Goal: Check status: Check status

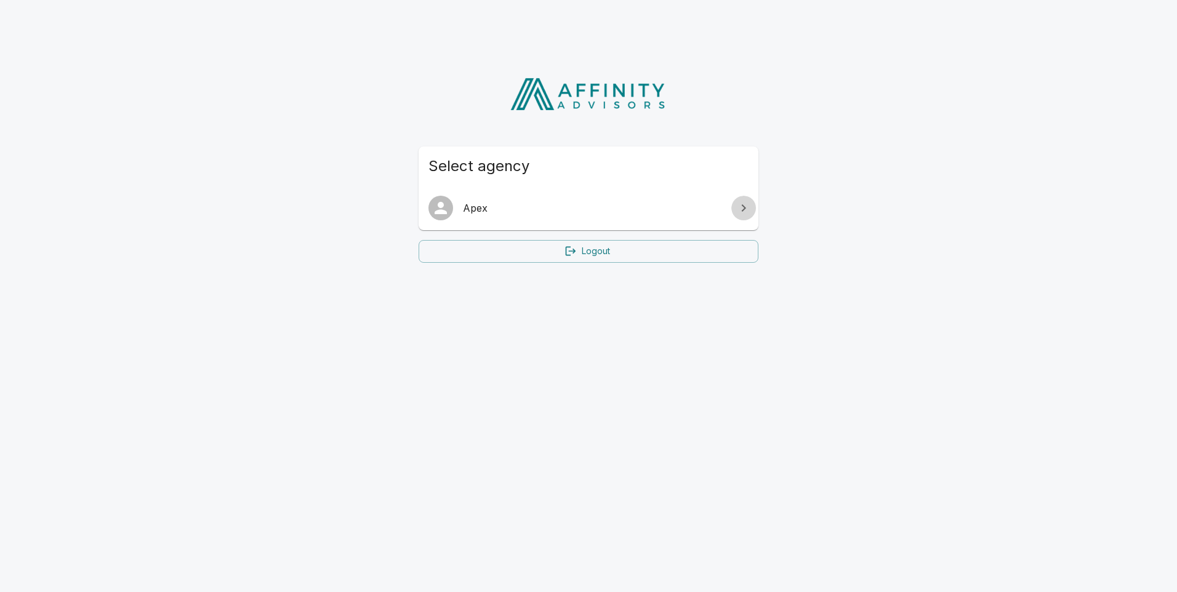
click at [742, 214] on icon at bounding box center [743, 208] width 15 height 15
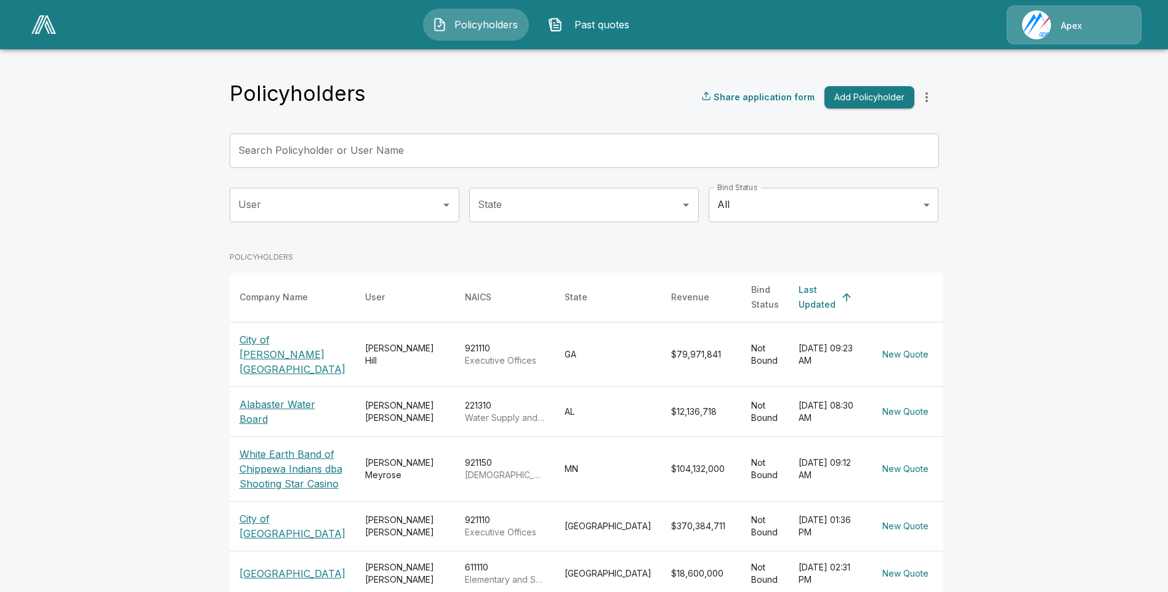
click at [291, 397] on p "Alabaster Water Board" at bounding box center [293, 412] width 106 height 30
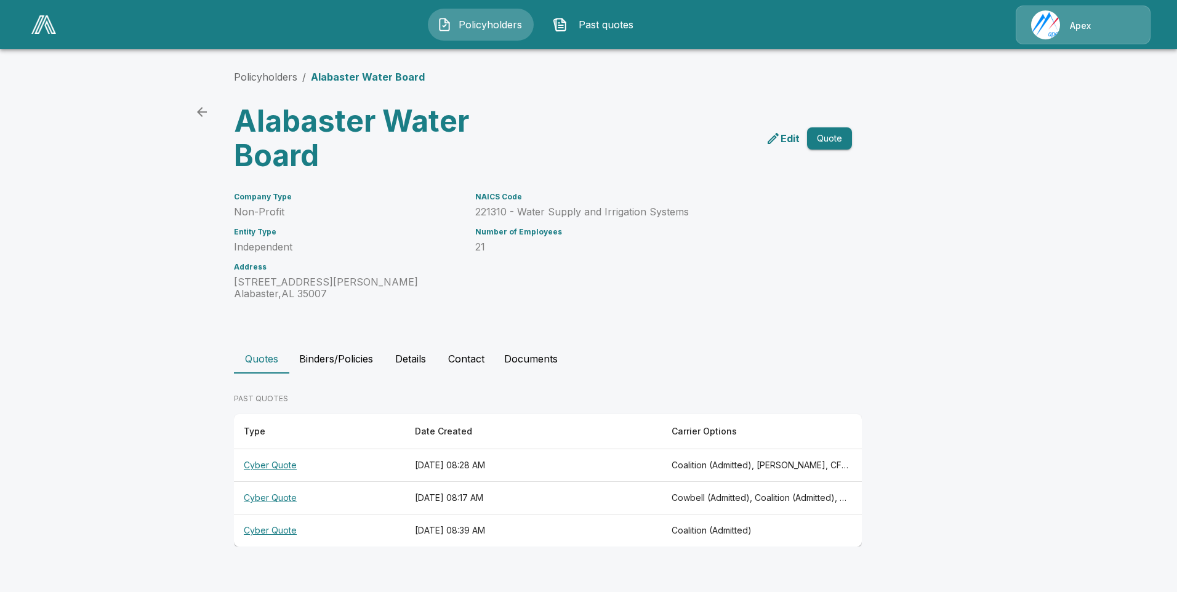
click at [277, 461] on th "Cyber Quote" at bounding box center [319, 466] width 171 height 33
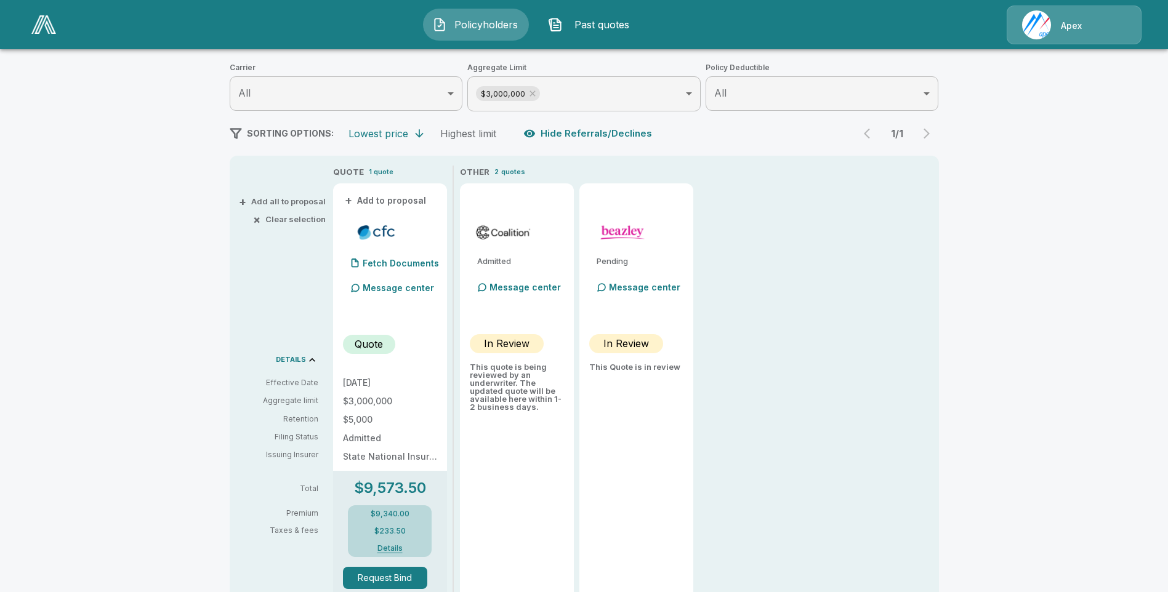
scroll to position [137, 0]
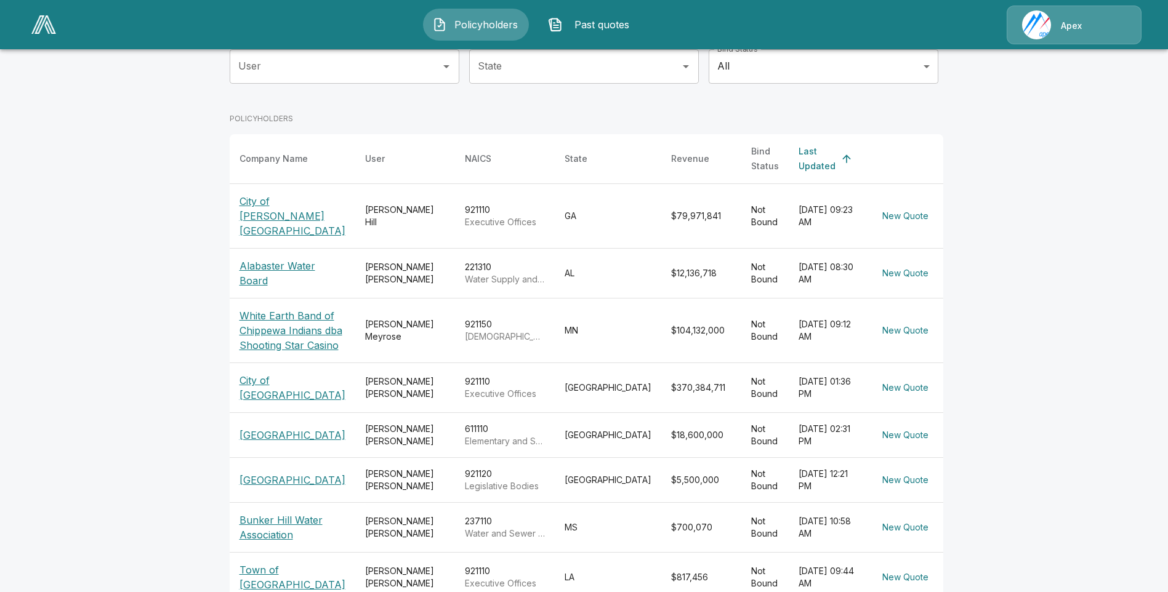
scroll to position [293, 0]
